Goal: Task Accomplishment & Management: Use online tool/utility

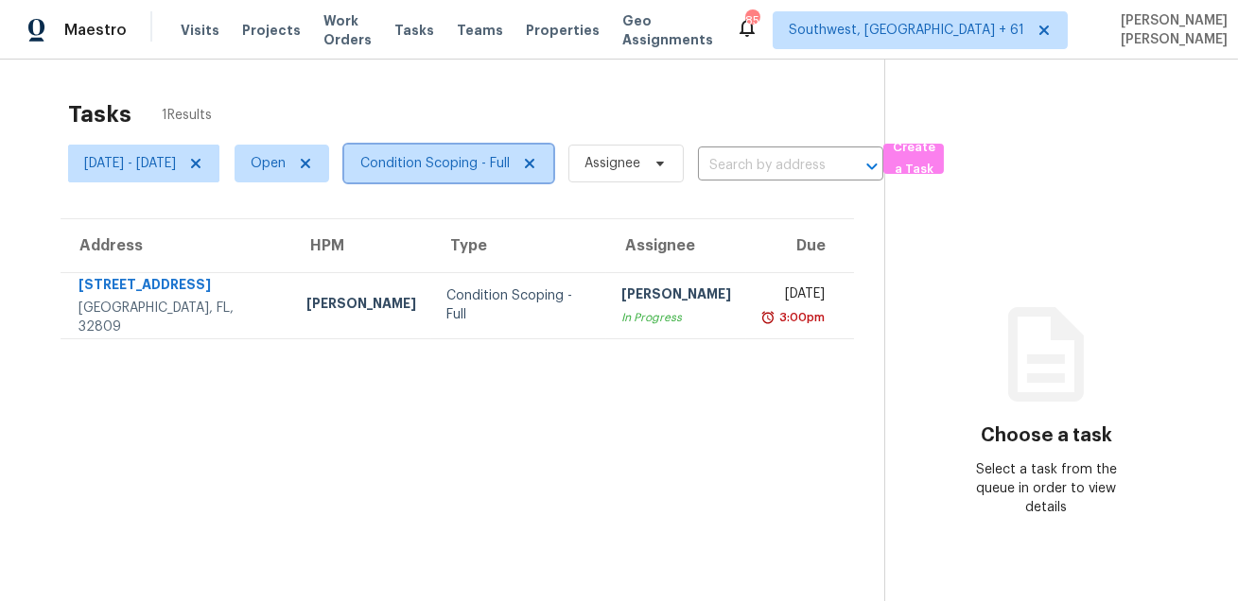
click at [496, 157] on span "Condition Scoping - Full" at bounding box center [434, 163] width 149 height 19
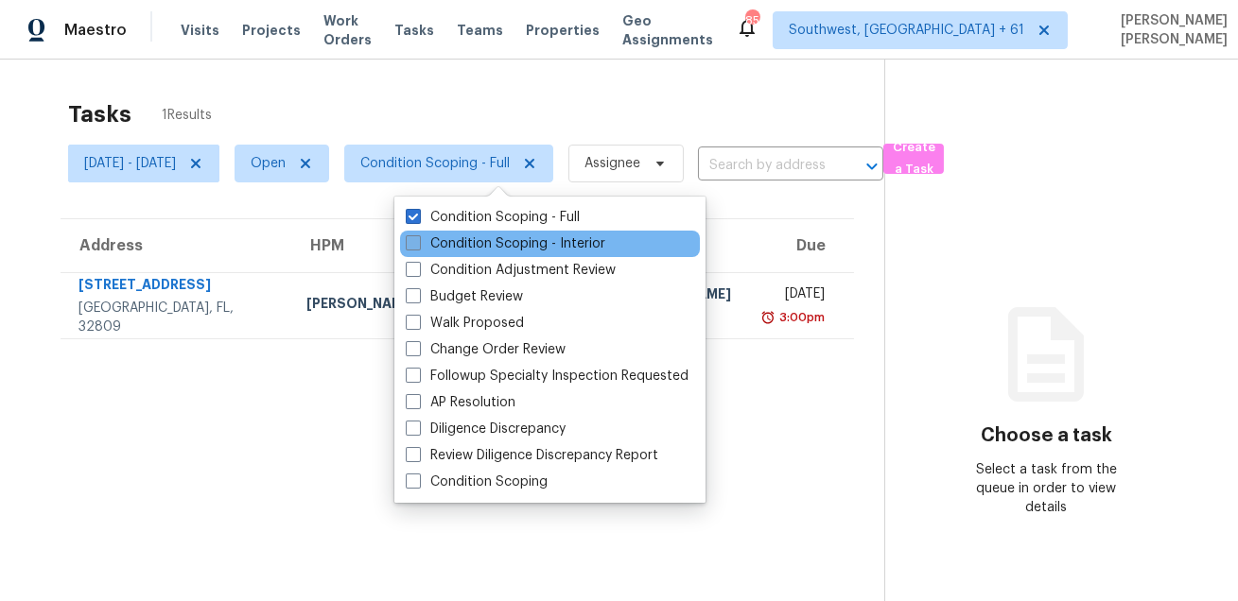
click at [484, 251] on label "Condition Scoping - Interior" at bounding box center [505, 243] width 199 height 19
click at [418, 247] on input "Condition Scoping - Interior" at bounding box center [412, 240] width 12 height 12
checkbox input "true"
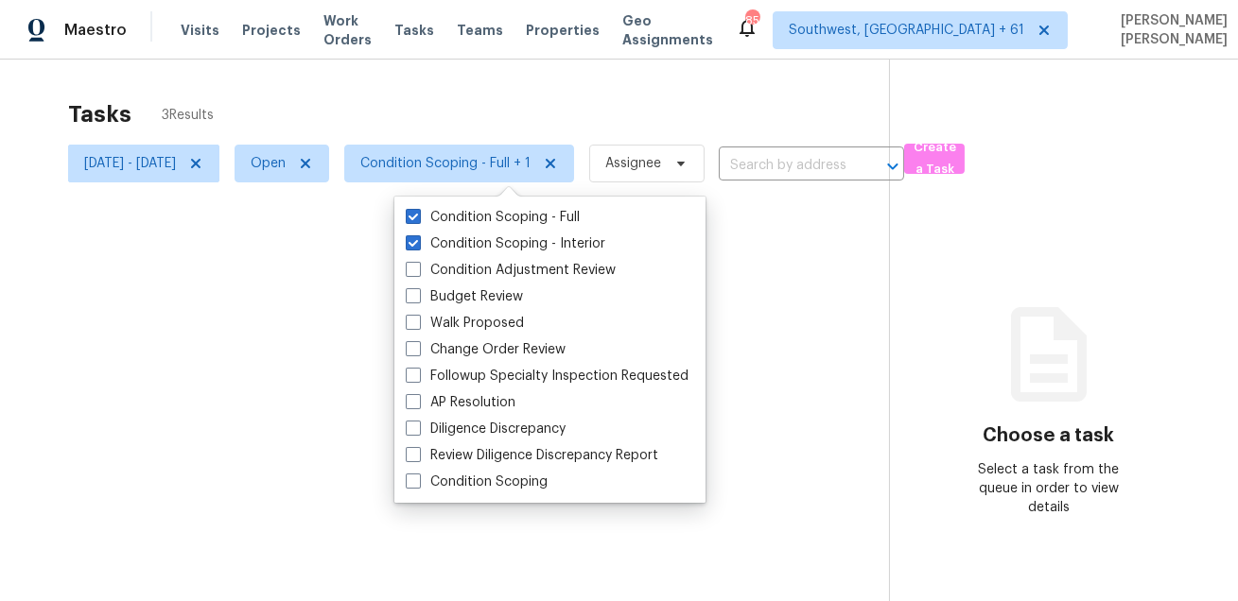
click at [527, 84] on div at bounding box center [619, 300] width 1238 height 601
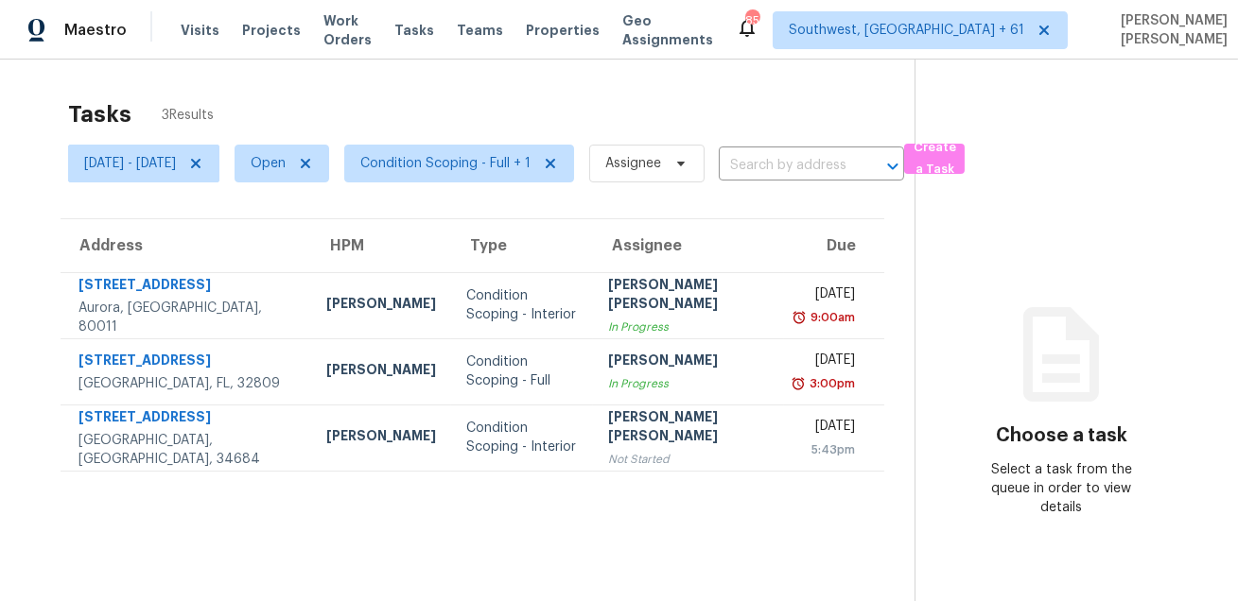
click at [627, 113] on div "Tasks 3 Results" at bounding box center [491, 114] width 846 height 49
click at [955, 170] on span "Create a Task" at bounding box center [934, 158] width 42 height 43
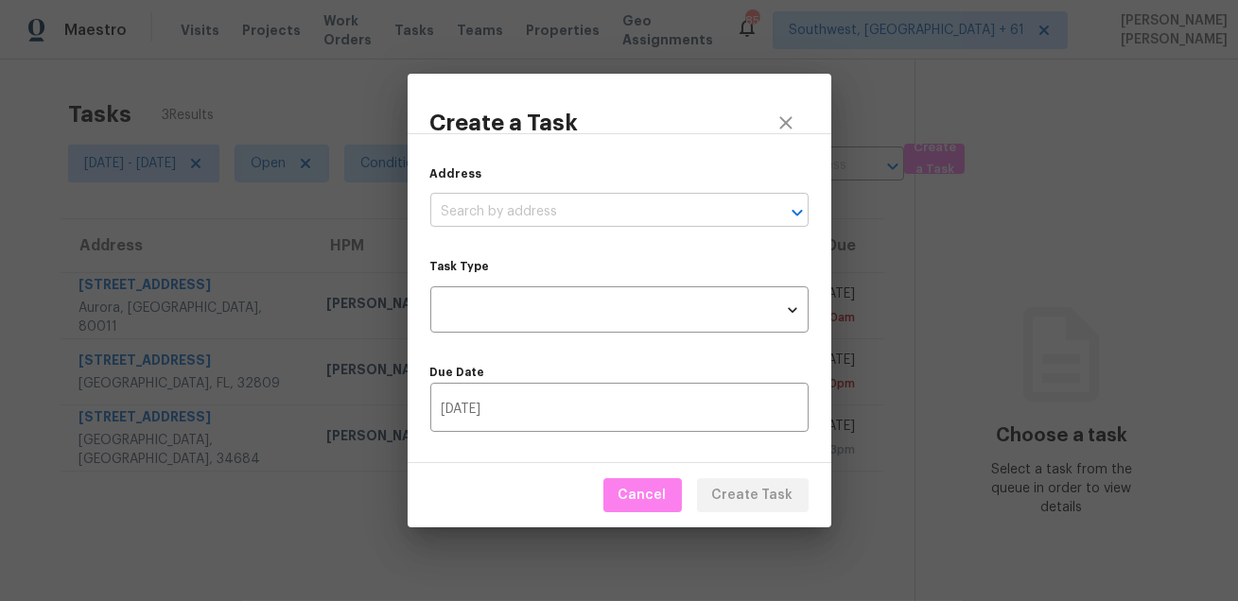
click at [581, 213] on input "text" at bounding box center [592, 212] width 325 height 29
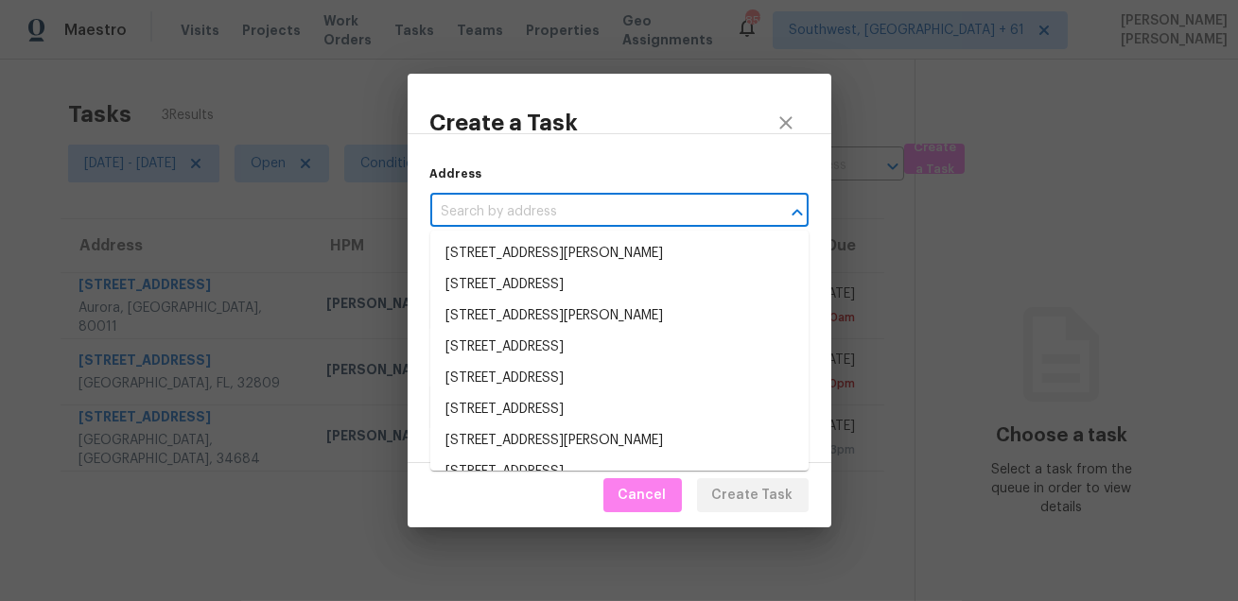
paste input "5031 Mountain Spring Trl, Fort Worth, TX 76123"
type input "5031 Mountain Spring Trl, Fort Worth, TX 76123"
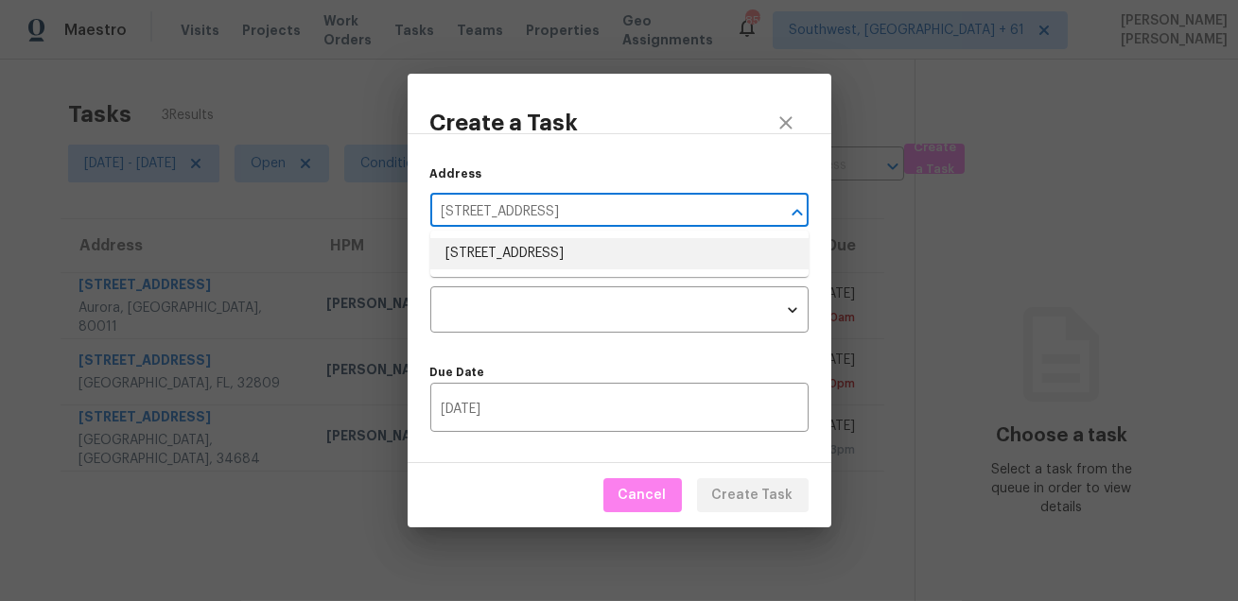
click at [567, 245] on li "5031 Mountain Spring Trl, Fort Worth, TX 76123" at bounding box center [619, 253] width 378 height 31
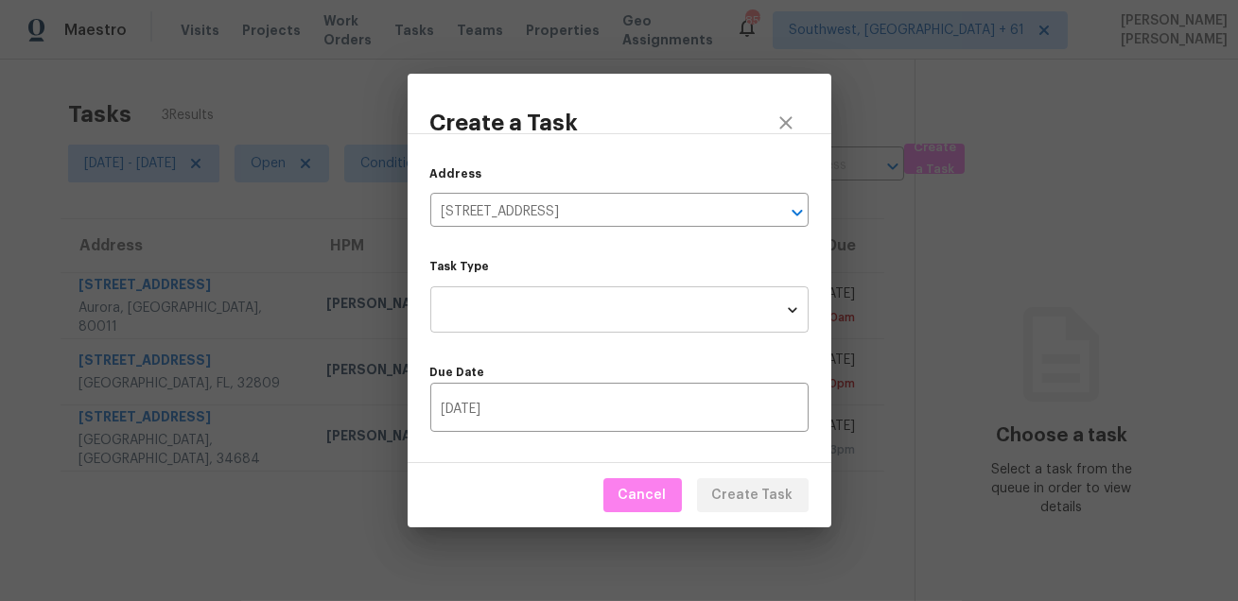
click at [549, 303] on body "Maestro Visits Projects Work Orders Tasks Teams Properties Geo Assignments 857 …" at bounding box center [619, 300] width 1238 height 601
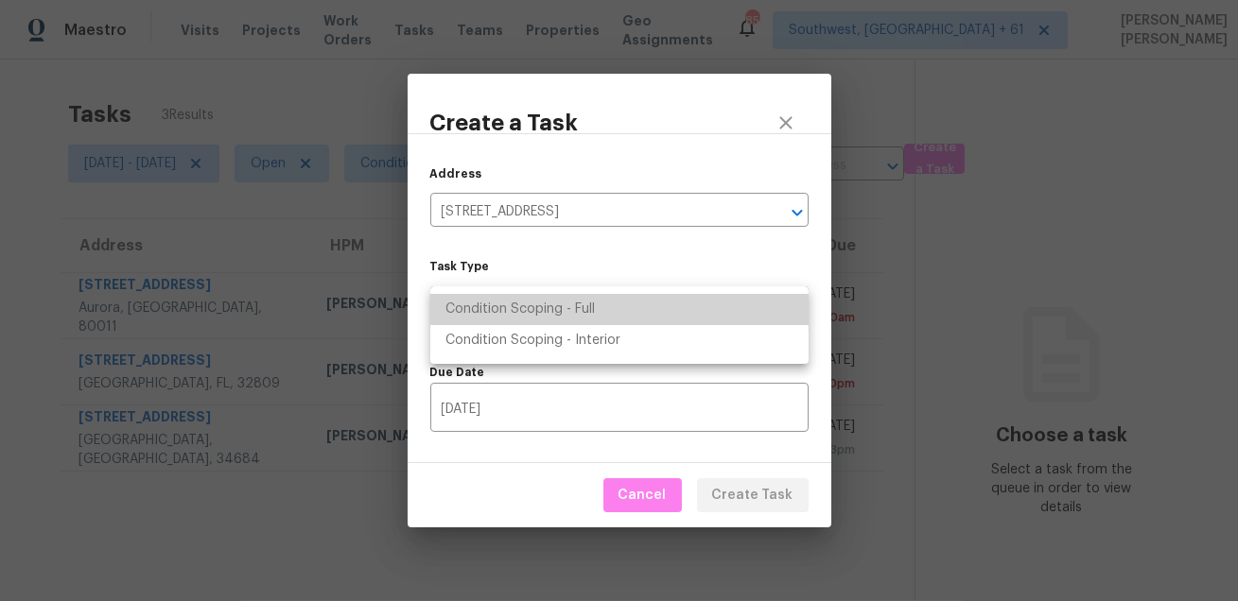
click at [559, 306] on li "Condition Scoping - Full" at bounding box center [619, 309] width 378 height 31
type input "virtual_full_assessment"
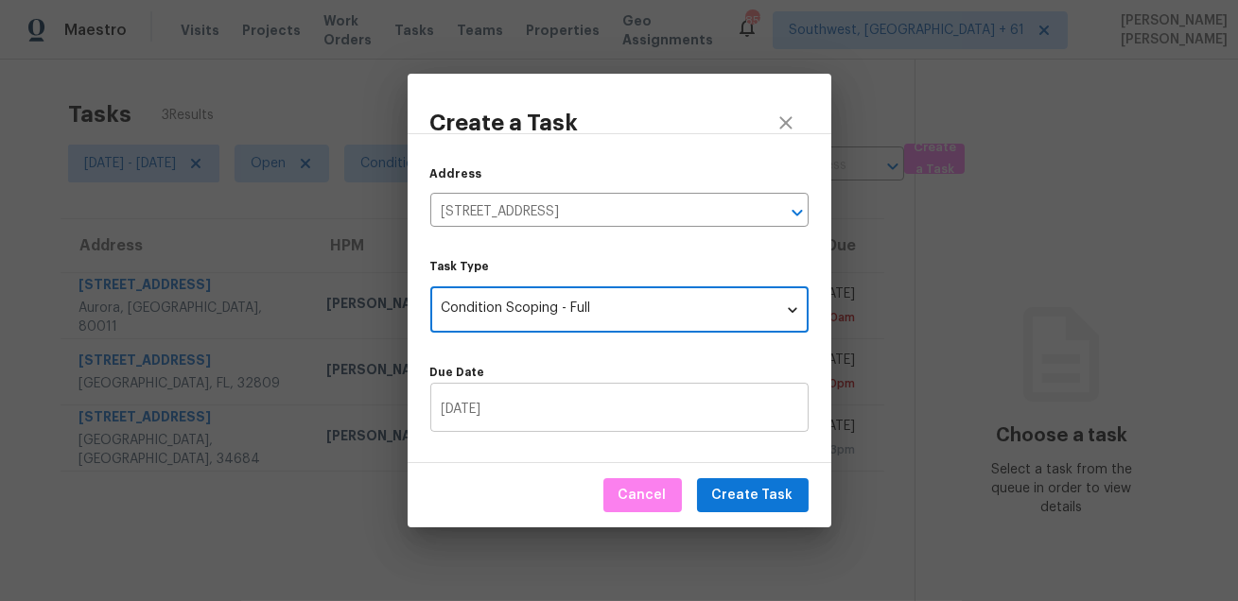
click at [553, 404] on input "08/22/2025" at bounding box center [619, 410] width 378 height 44
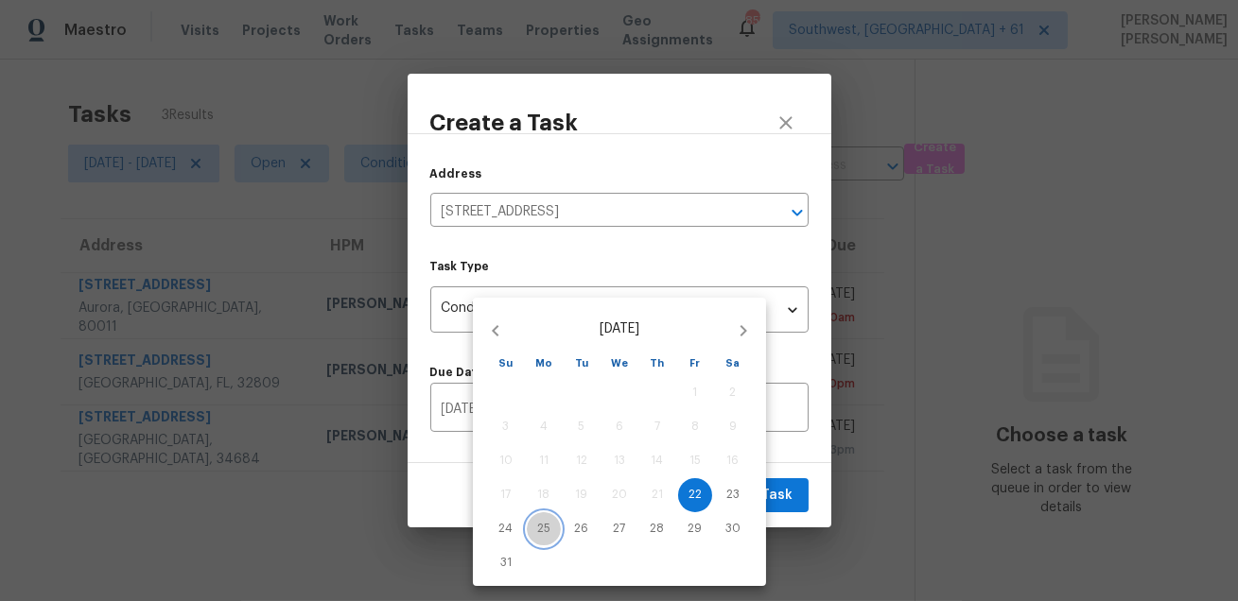
click at [542, 525] on p "25" at bounding box center [543, 529] width 13 height 16
type input "08/25/2025"
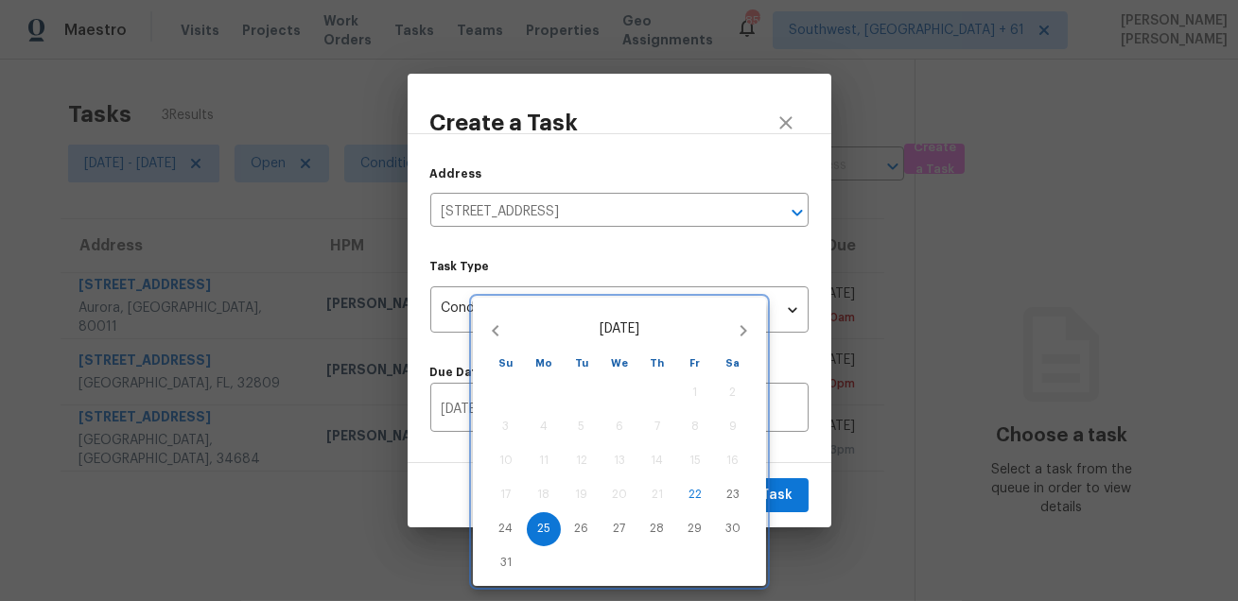
click at [804, 455] on div at bounding box center [619, 300] width 1238 height 601
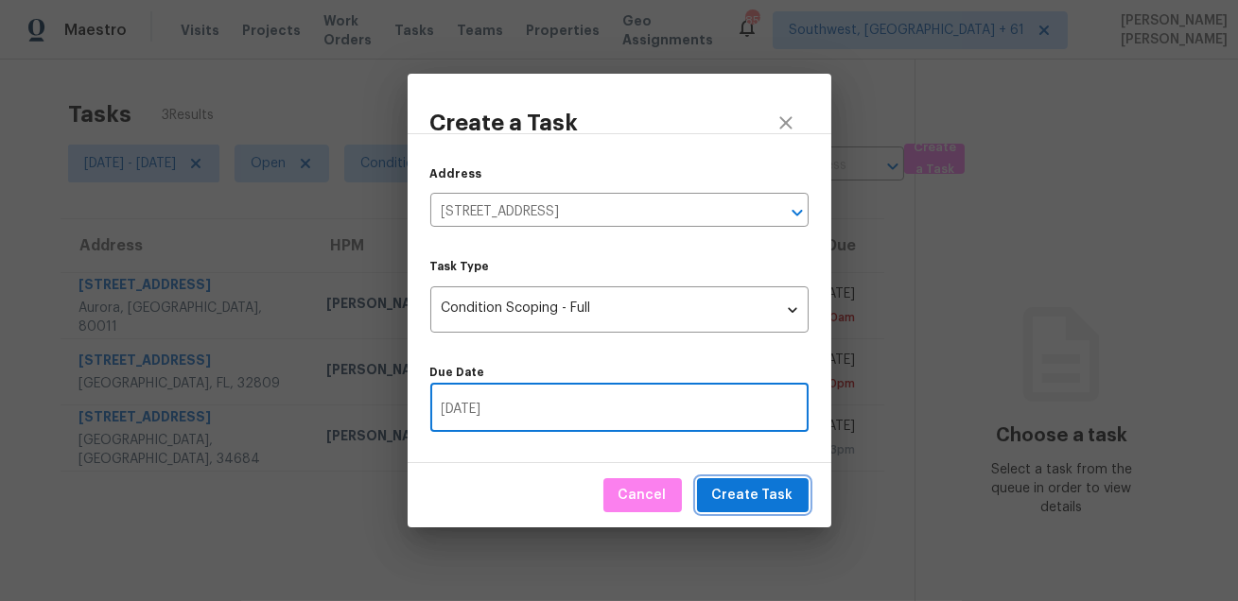
click at [757, 502] on span "Create Task" at bounding box center [752, 496] width 81 height 24
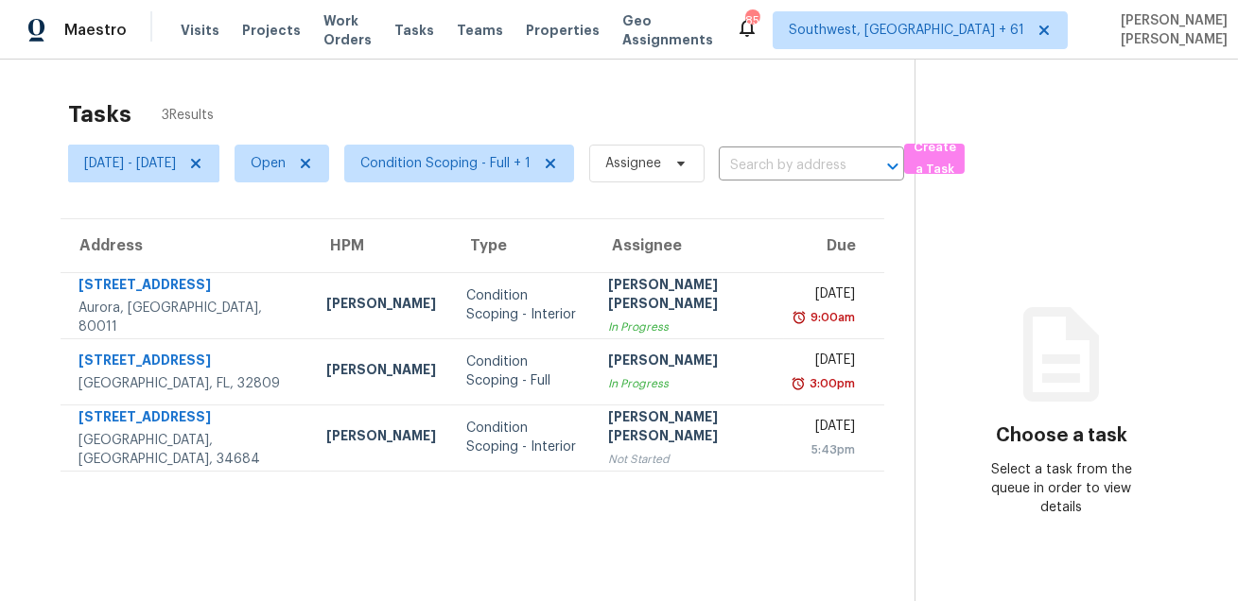
click at [653, 83] on div "Tasks 3 Results Fri, Aug 22 - Fri, Aug 22 Open Condition Scoping - Full + 1 Ass…" at bounding box center [619, 360] width 1238 height 601
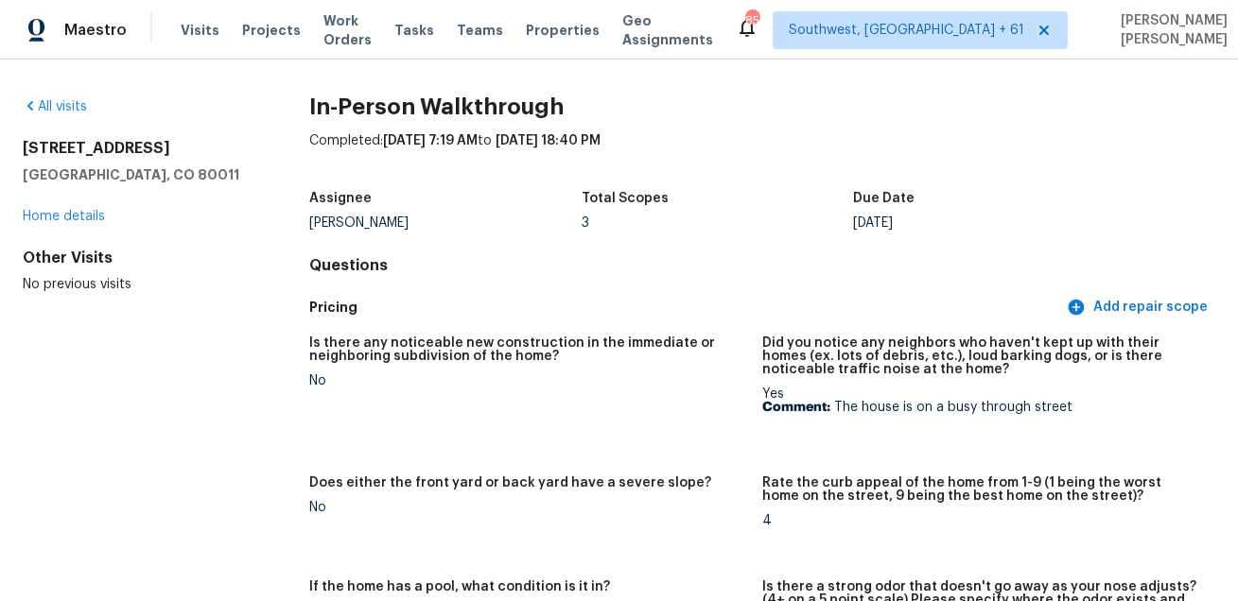
click at [715, 172] on div "Completed: 8/21/2025, 7:19 AM to 8/21/2025, 18:40 PM" at bounding box center [762, 155] width 906 height 49
click at [77, 151] on h2 "[STREET_ADDRESS]" at bounding box center [136, 148] width 226 height 19
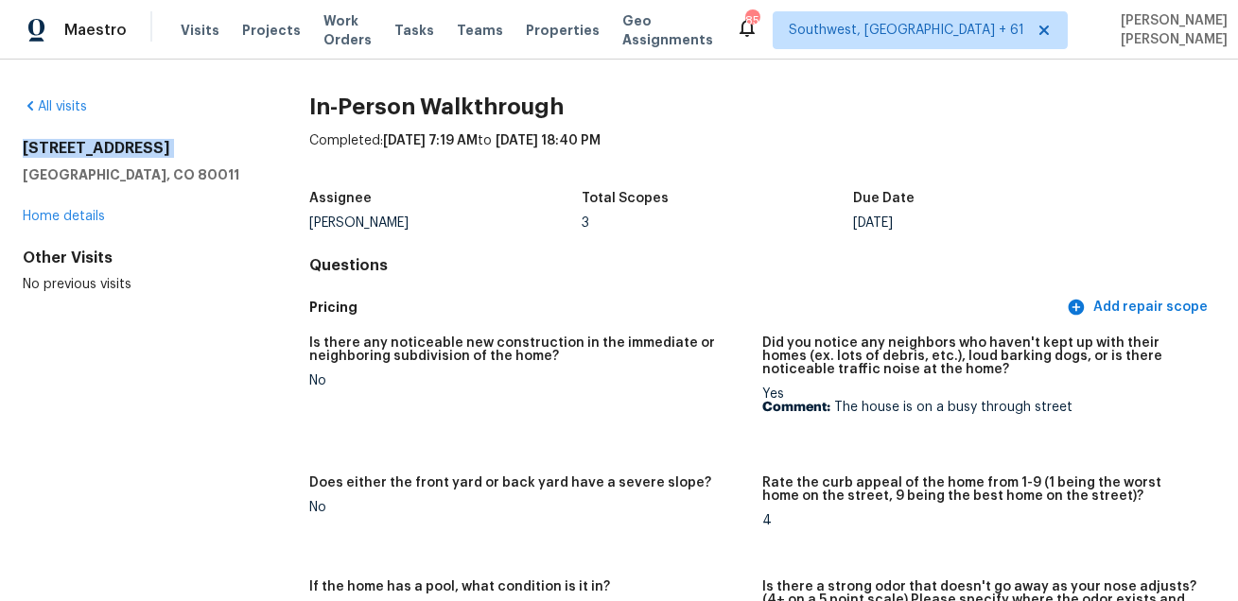
copy h2 "[STREET_ADDRESS]"
click at [650, 368] on div "Is there any noticeable new construction in the immediate or neighboring subdiv…" at bounding box center [528, 356] width 438 height 38
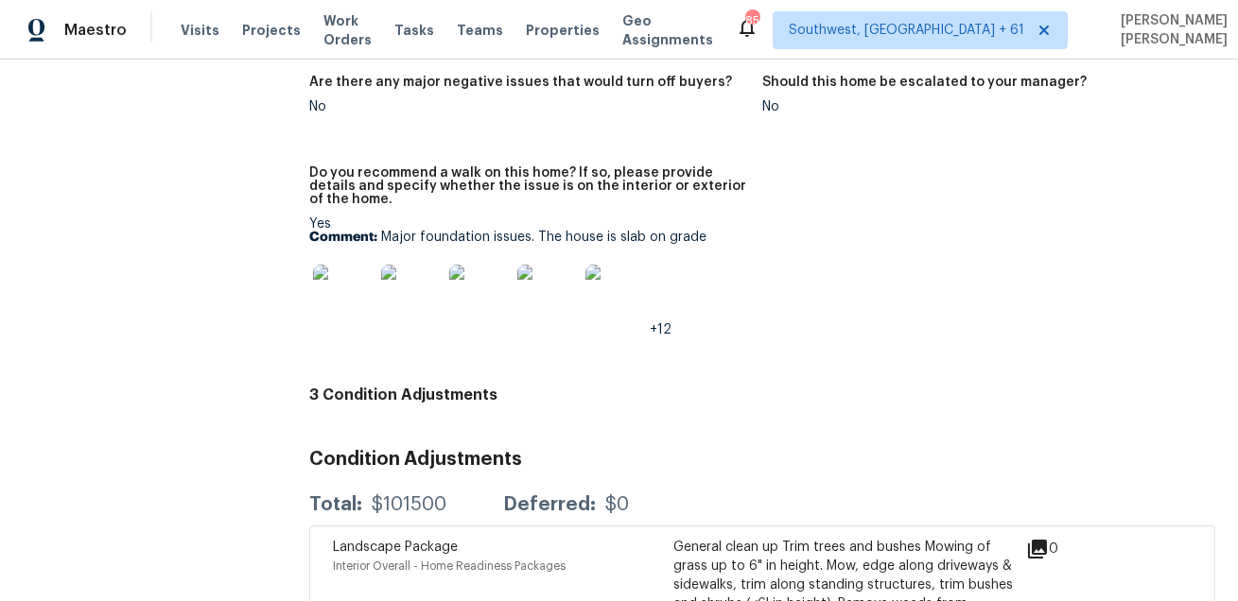
scroll to position [4990, 0]
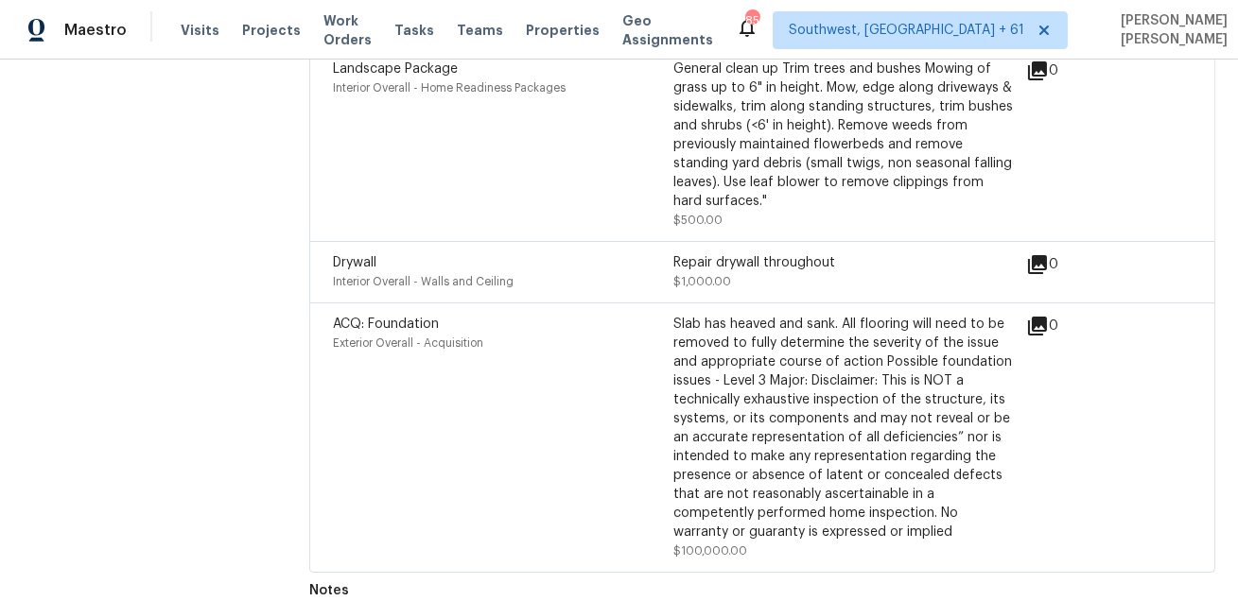
scroll to position [5400, 0]
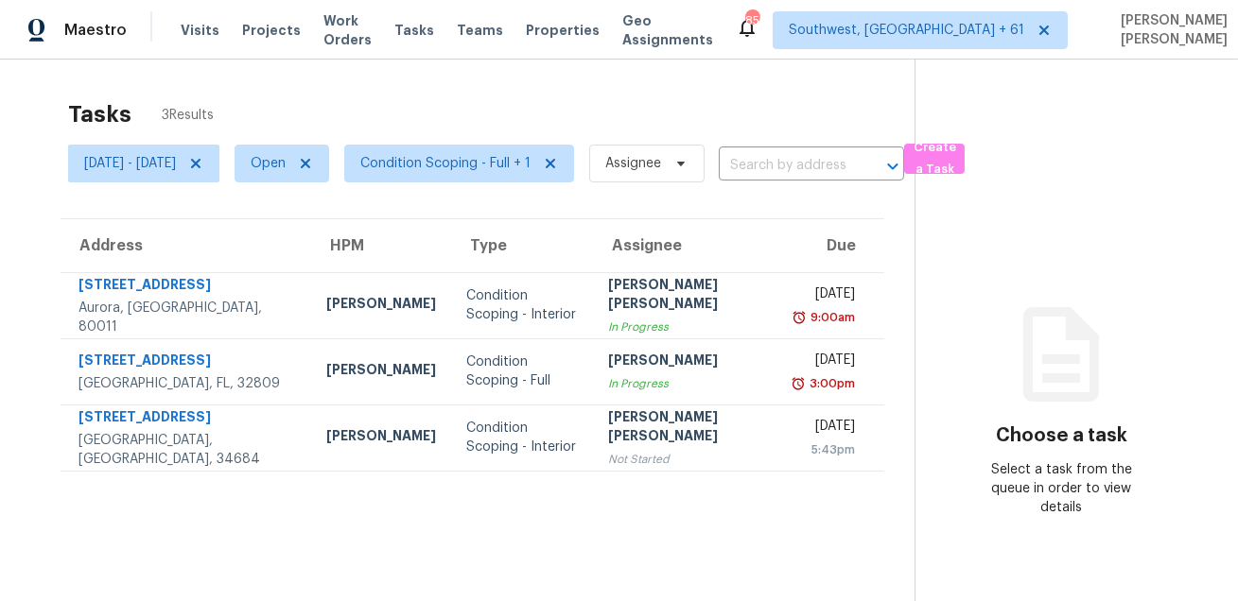
click at [645, 108] on div "Tasks 3 Results" at bounding box center [491, 114] width 846 height 49
